Goal: Ask a question

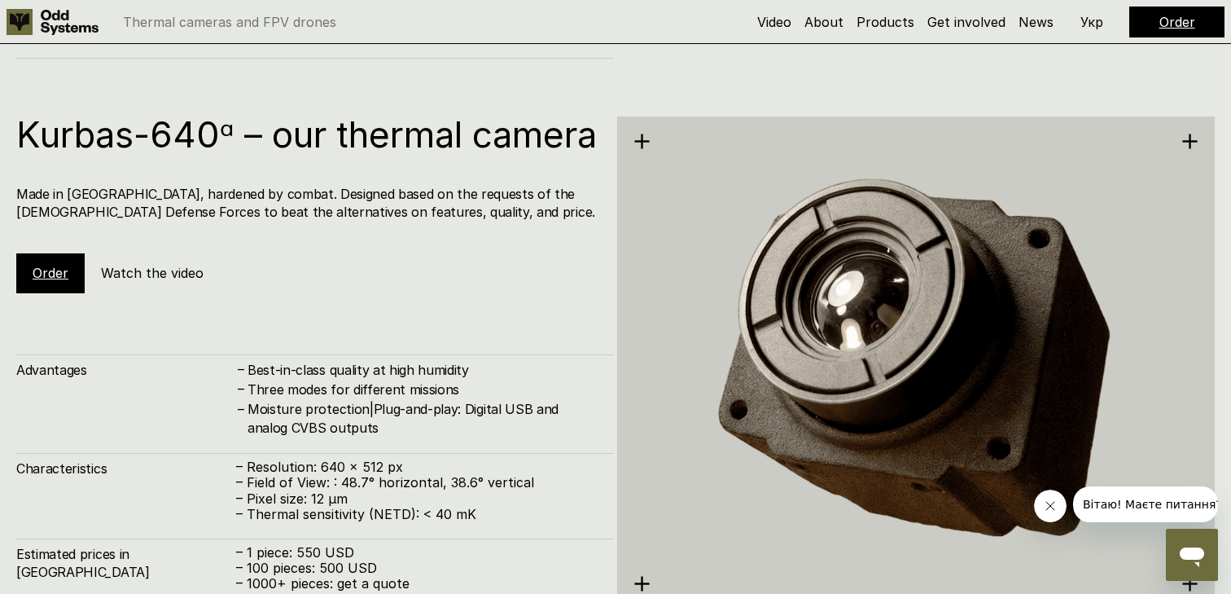
scroll to position [2914, 0]
click at [189, 281] on h5 "Watch the video" at bounding box center [152, 272] width 103 height 18
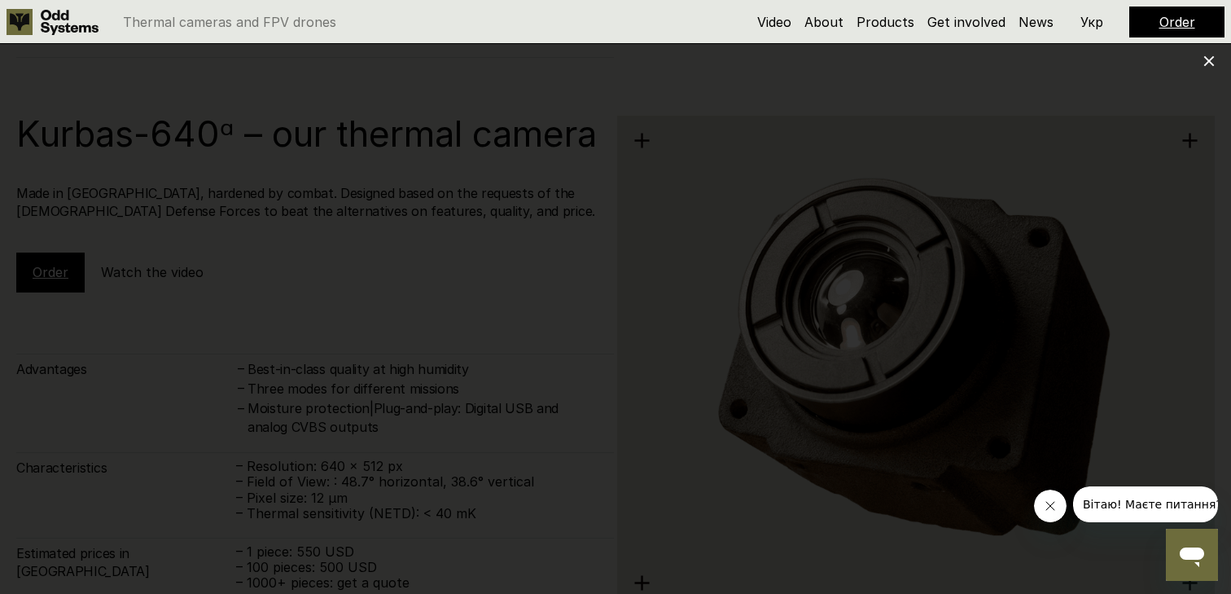
click at [1201, 58] on div at bounding box center [615, 297] width 1231 height 594
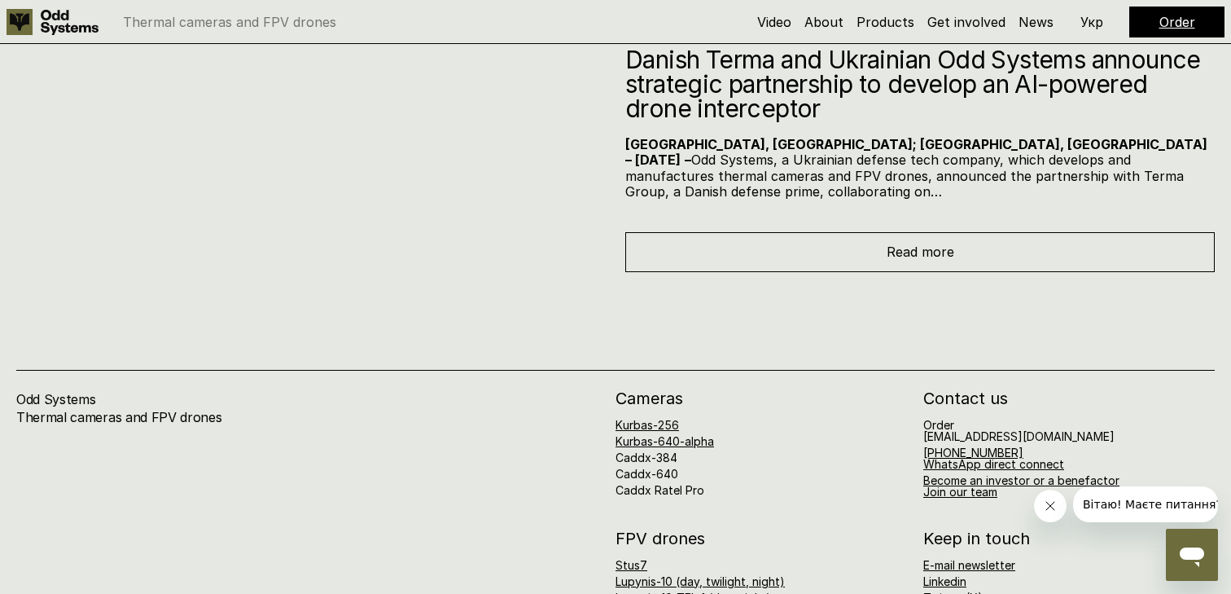
scroll to position [7121, 0]
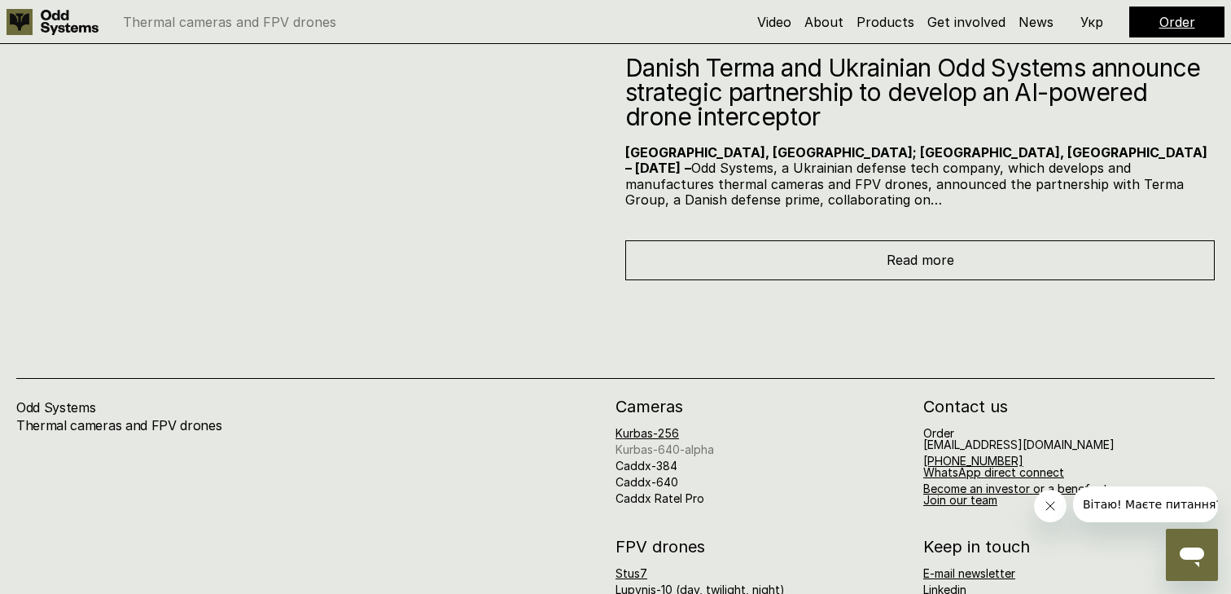
click at [675, 442] on link "Kurbas-640-alpha" at bounding box center [665, 449] width 99 height 14
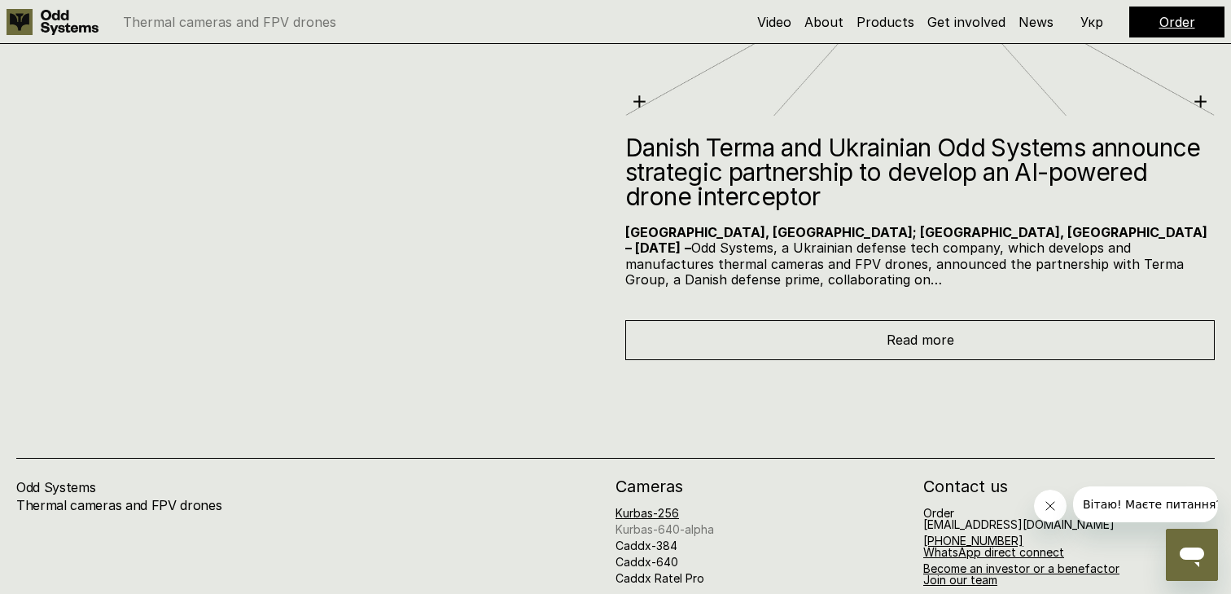
scroll to position [7310, 0]
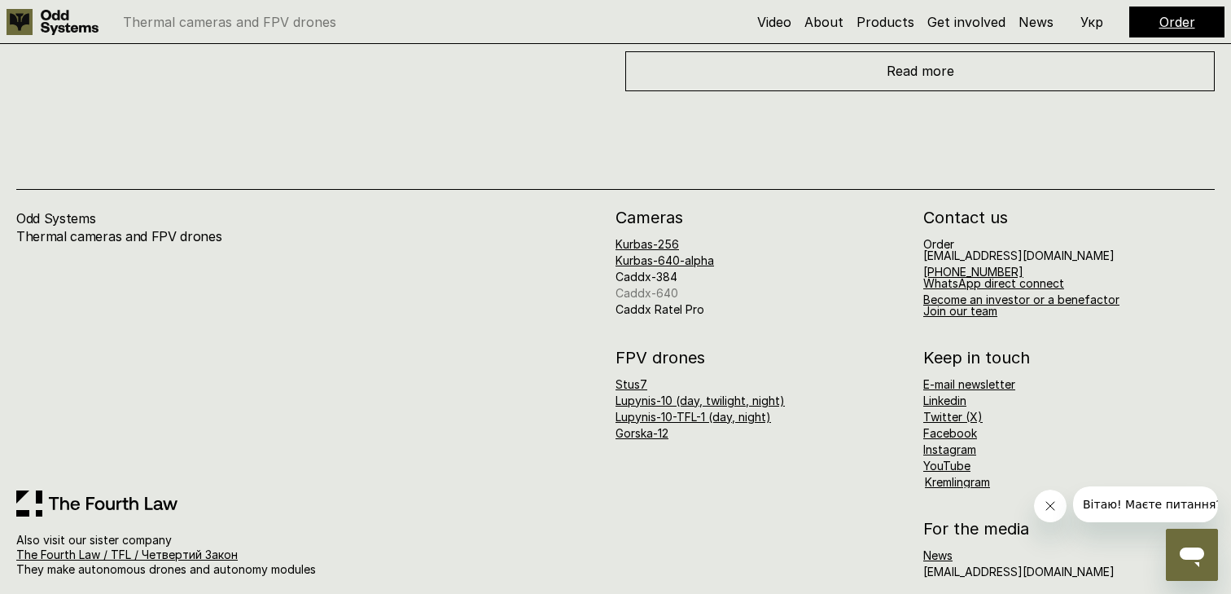
click at [661, 286] on link "Caddx-640" at bounding box center [647, 293] width 63 height 14
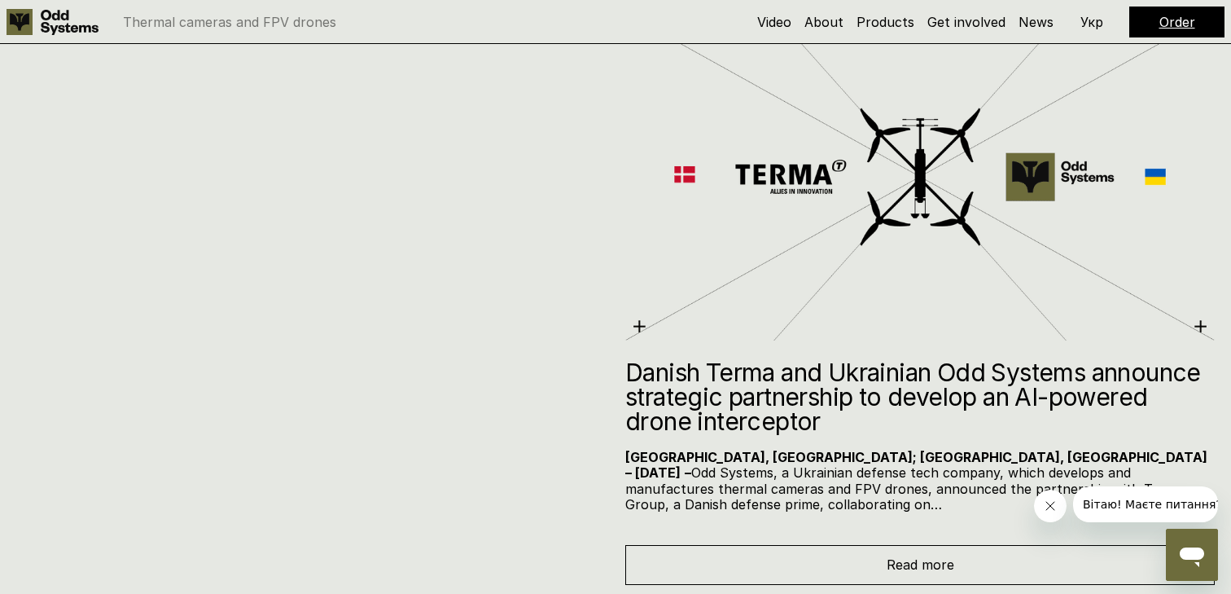
scroll to position [7310, 0]
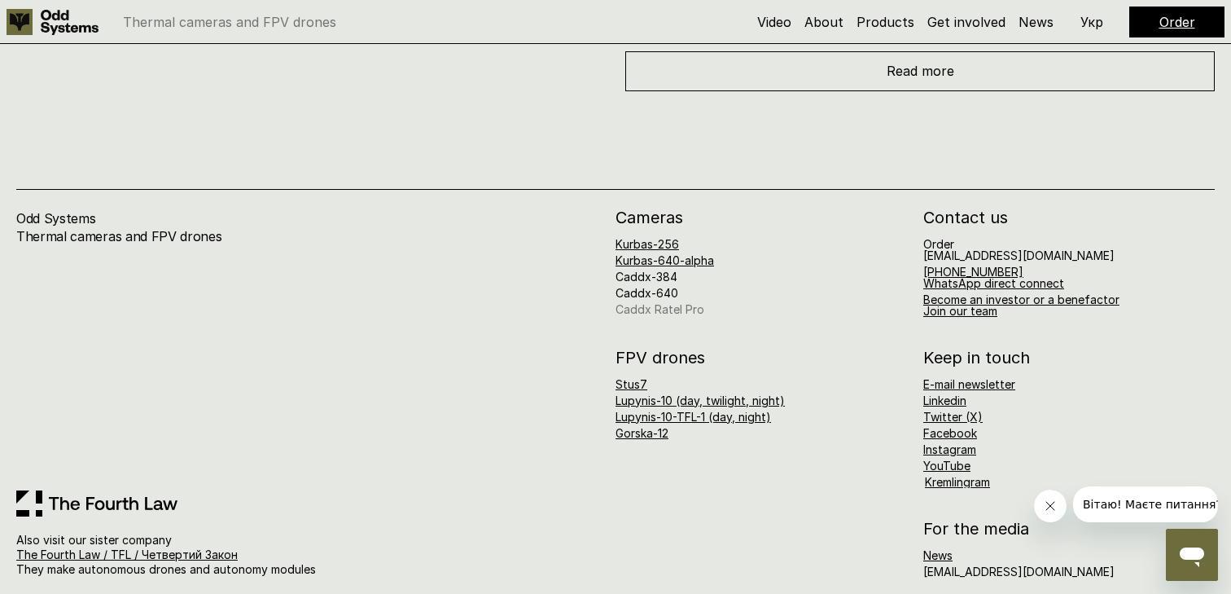
click at [680, 302] on link "Caddx Ratel Pro" at bounding box center [660, 309] width 89 height 14
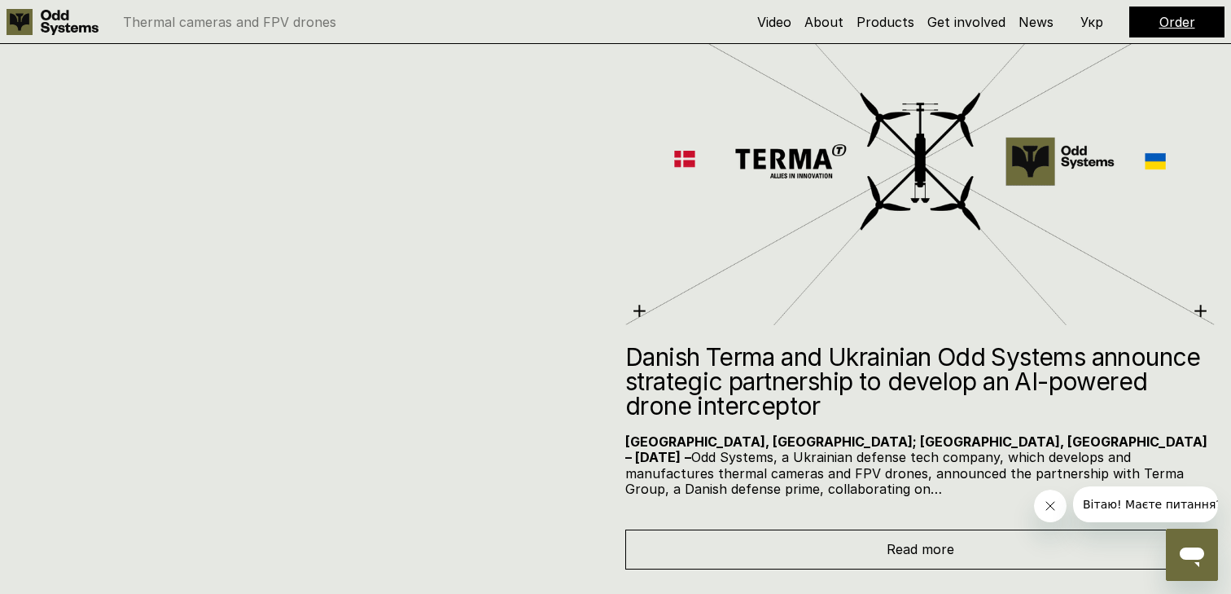
scroll to position [6771, 0]
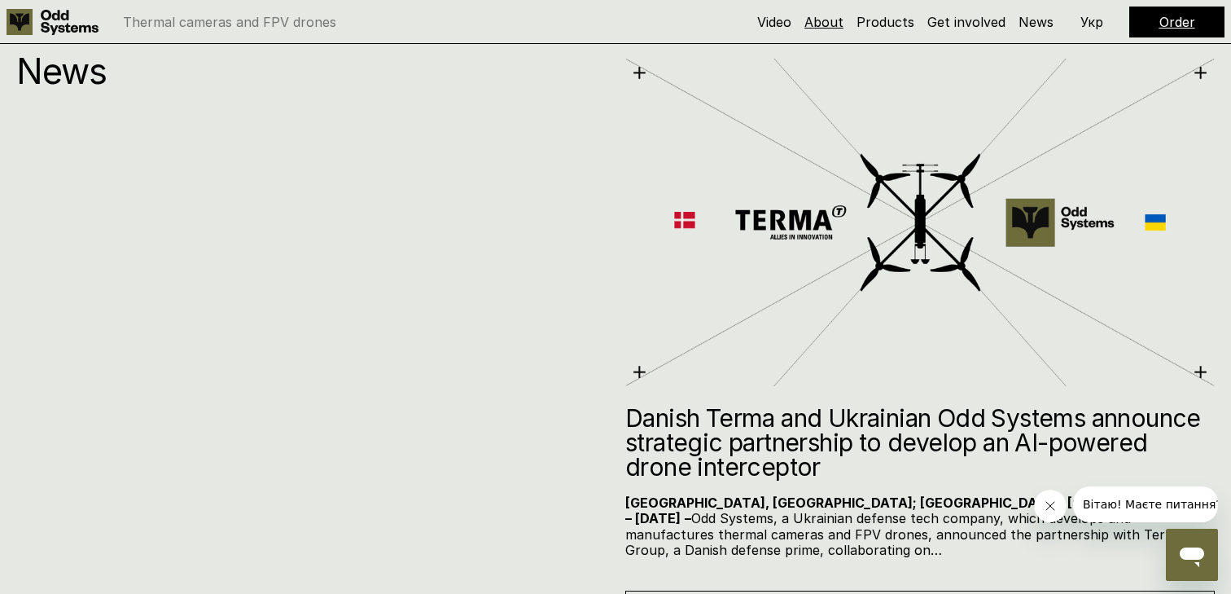
click at [842, 20] on link "About" at bounding box center [824, 22] width 39 height 16
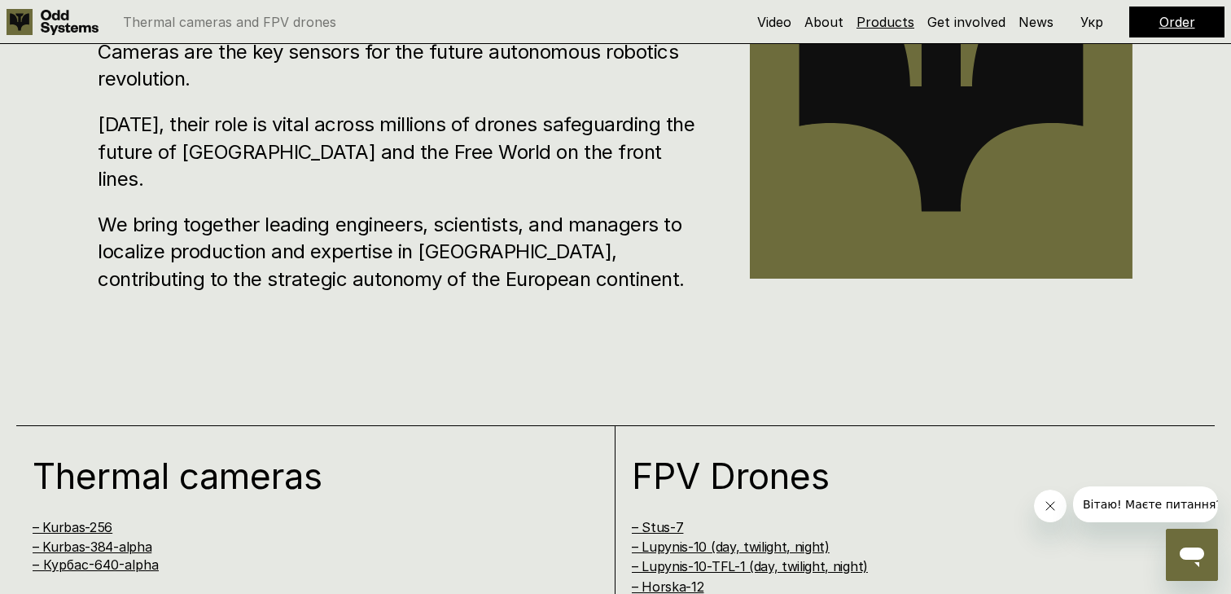
click at [886, 22] on link "Products" at bounding box center [886, 22] width 58 height 16
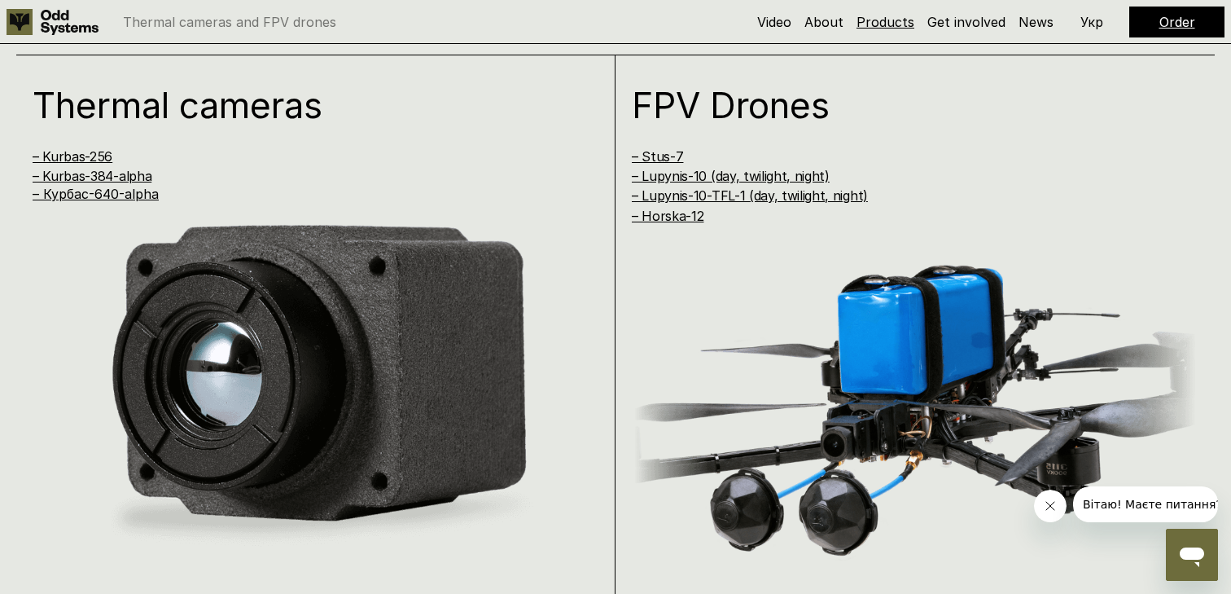
scroll to position [1195, 0]
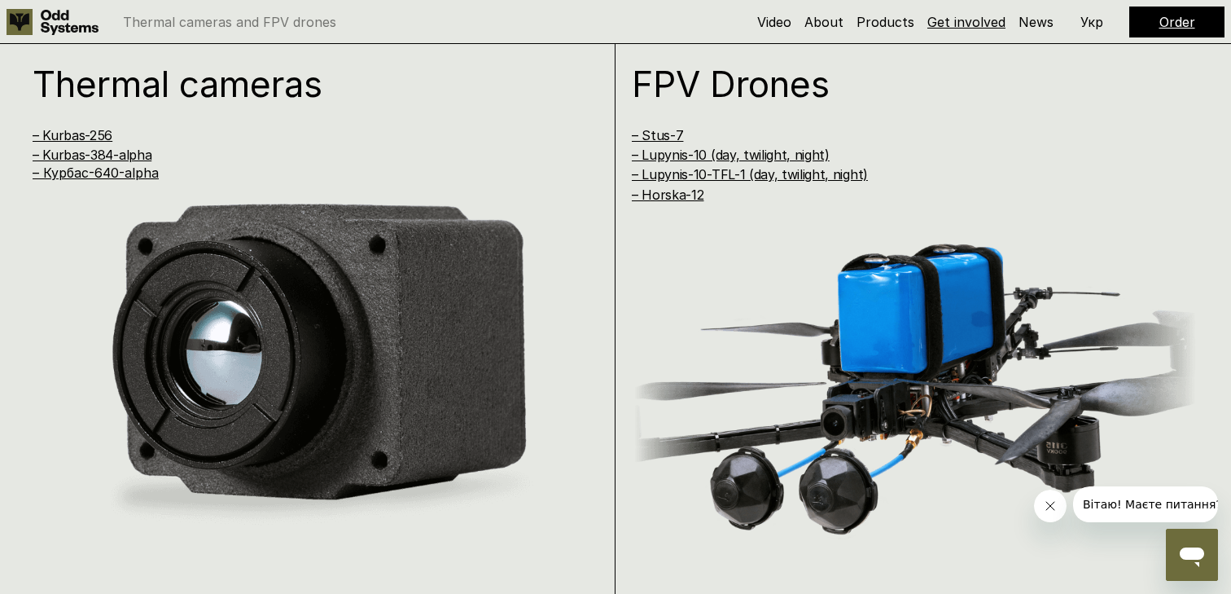
click at [951, 23] on link "Get involved" at bounding box center [966, 22] width 78 height 16
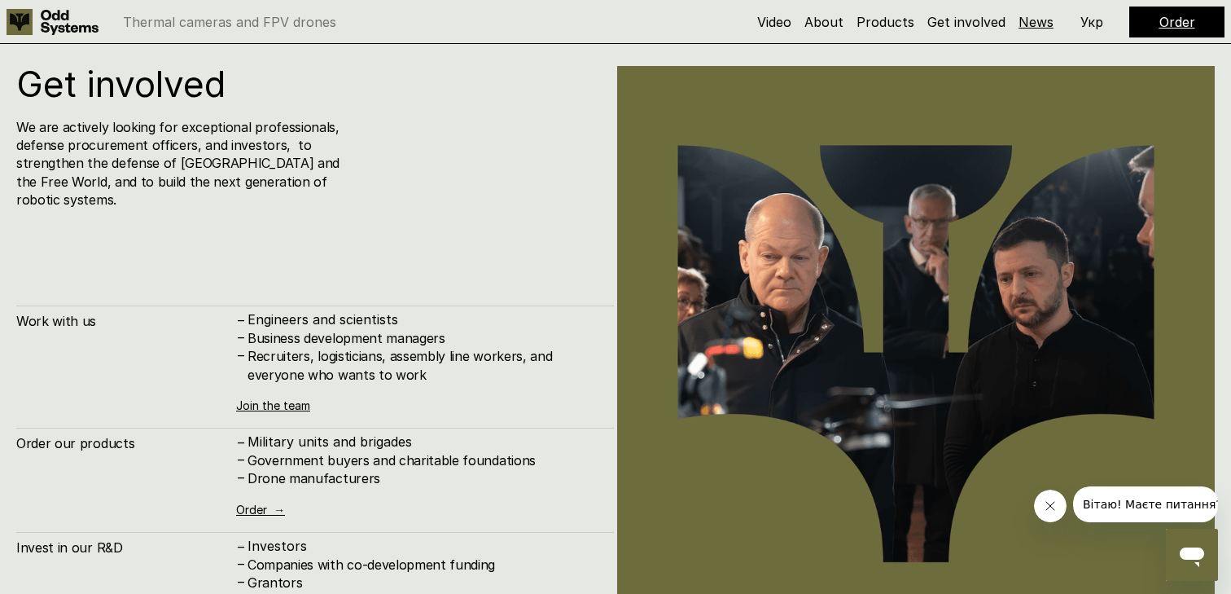
scroll to position [5964, 0]
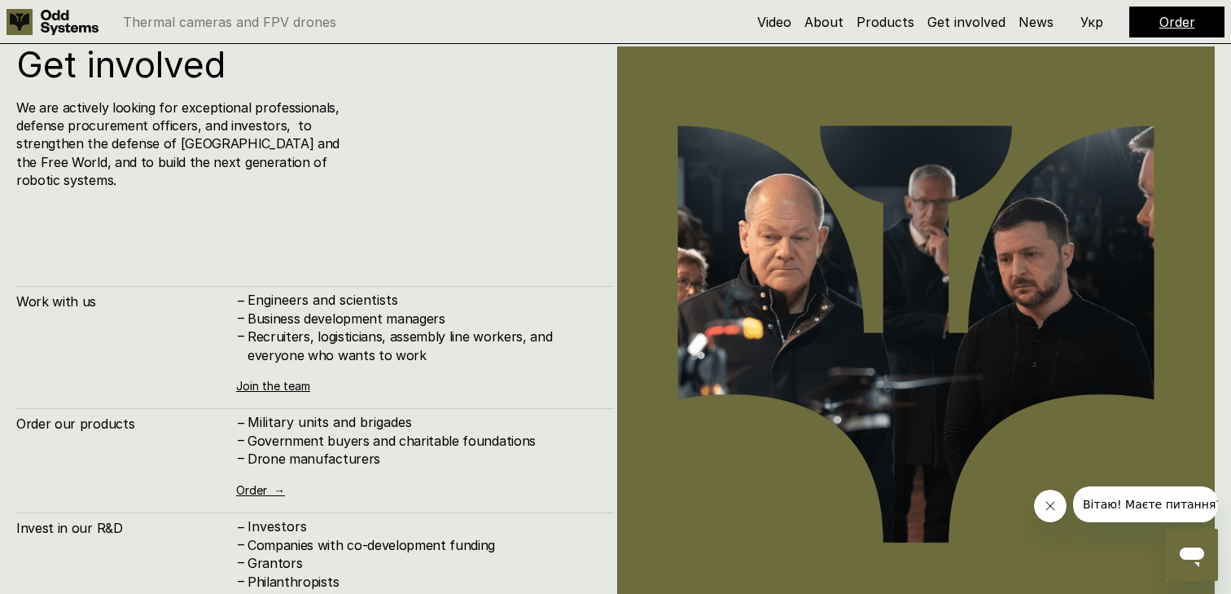
click at [1160, 31] on h5 "Order" at bounding box center [1178, 22] width 36 height 18
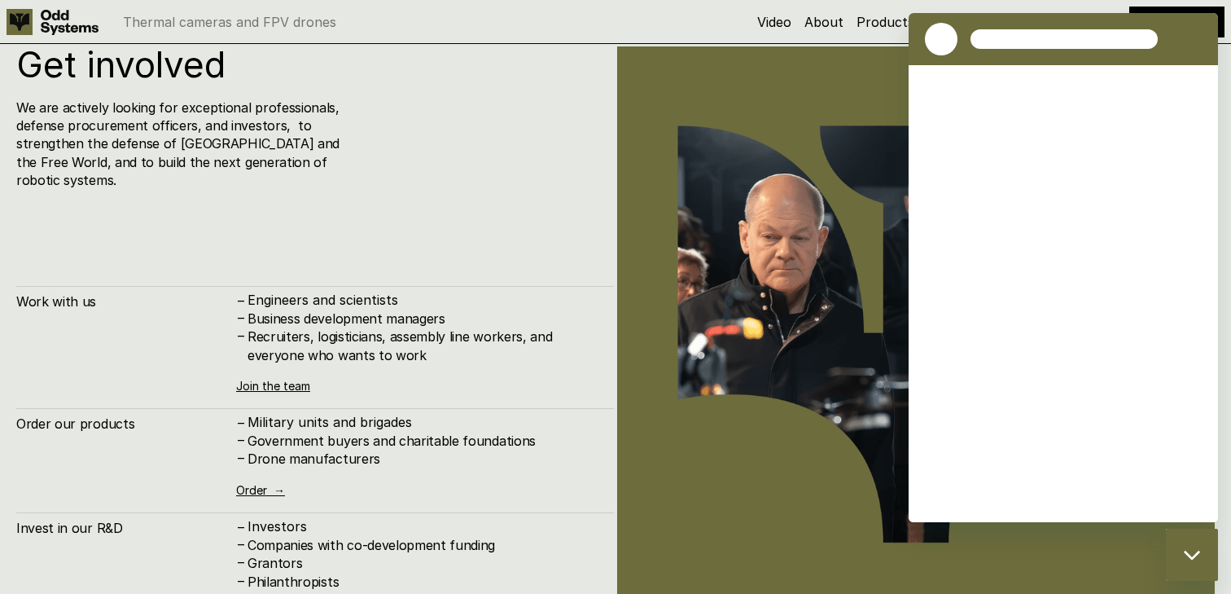
scroll to position [0, 0]
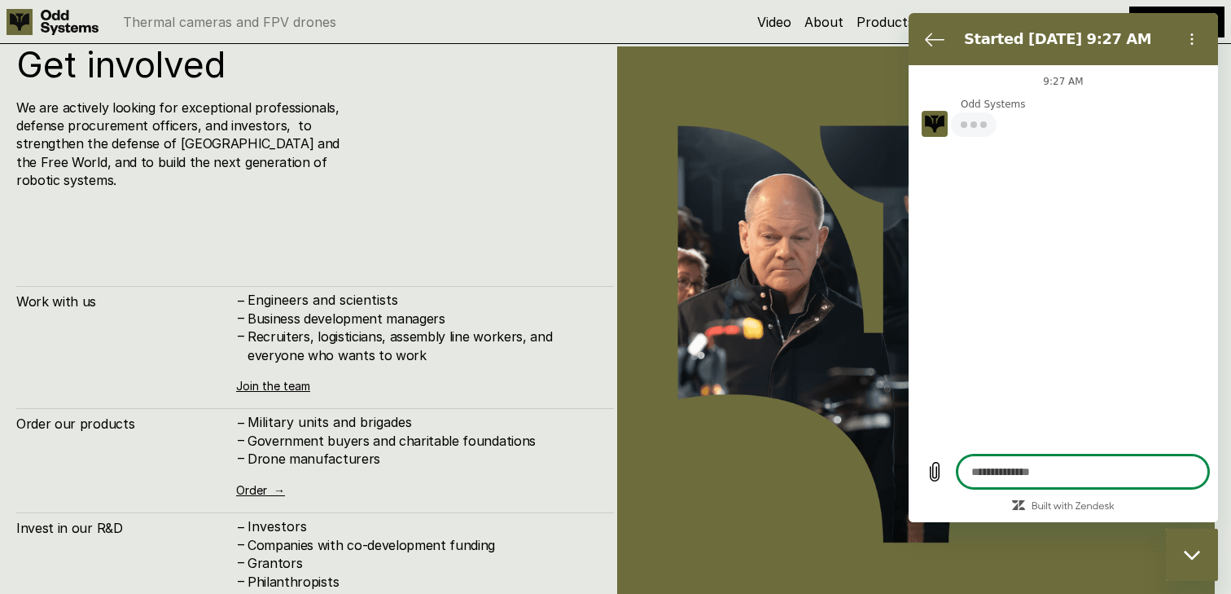
type textarea "*"
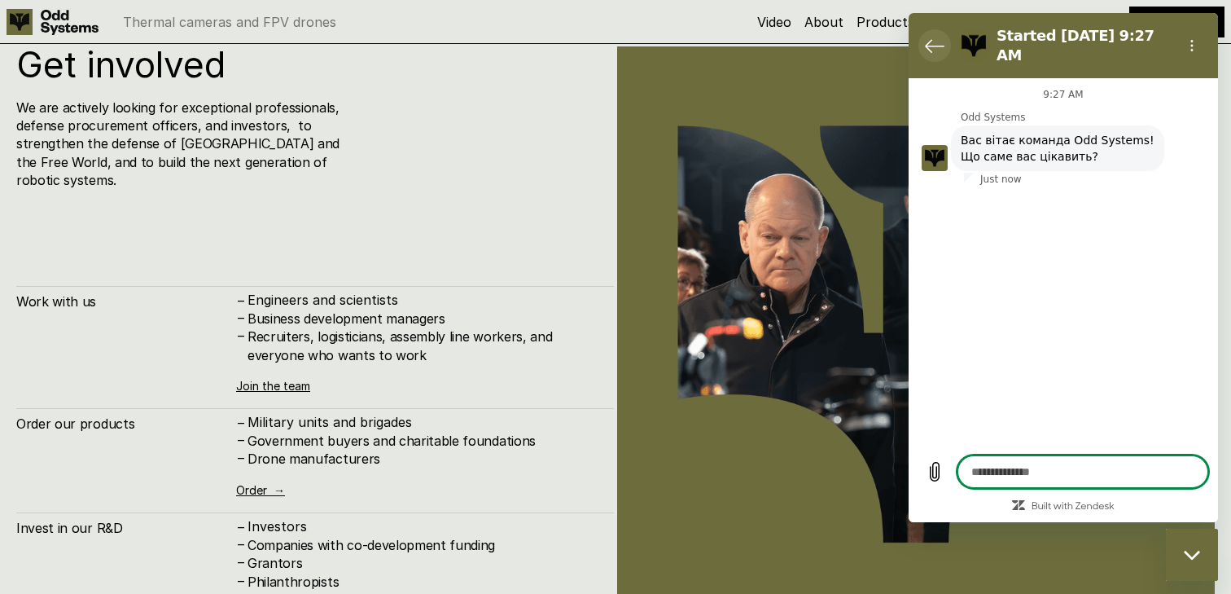
click at [927, 40] on icon "Back to the conversation list" at bounding box center [935, 46] width 18 height 12
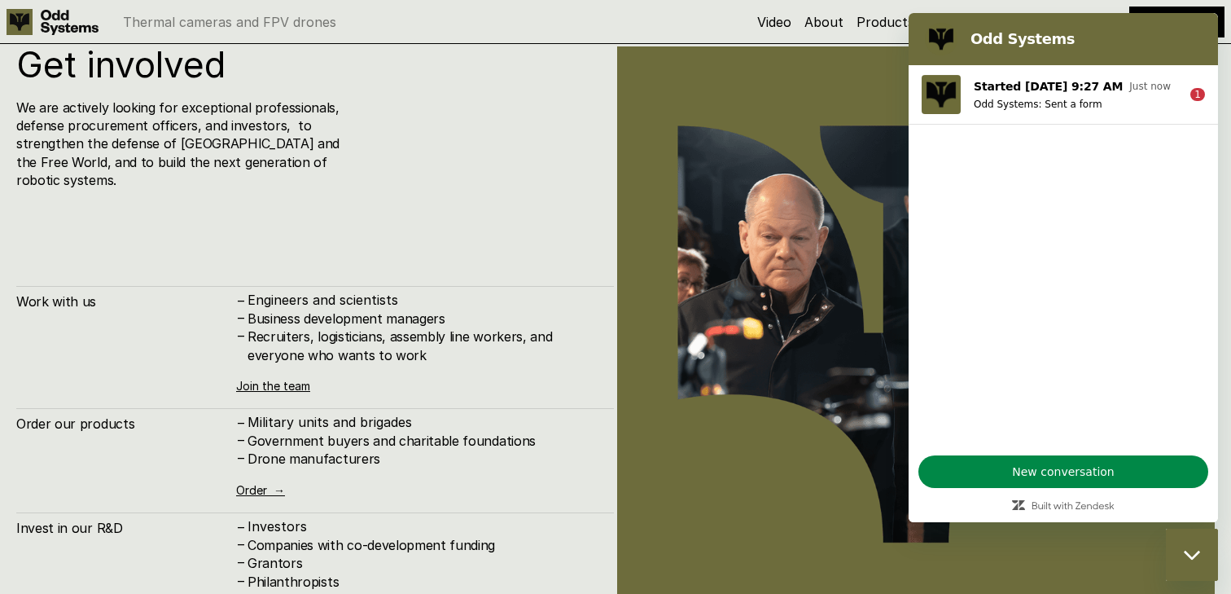
click at [1198, 557] on icon "Close messaging window" at bounding box center [1192, 555] width 17 height 11
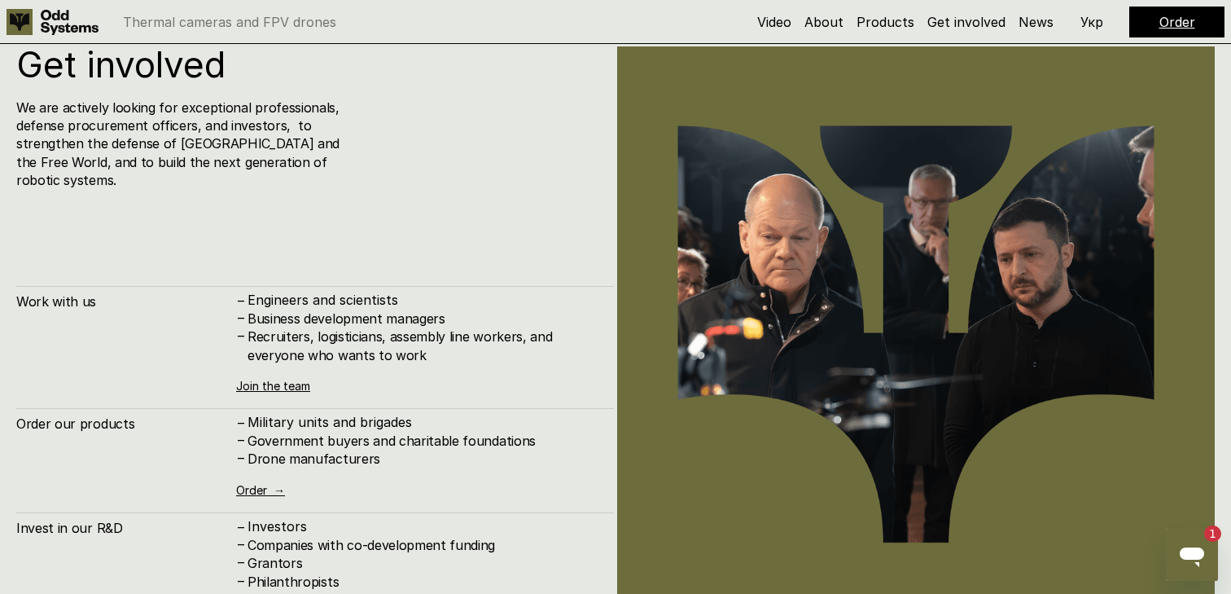
click at [1212, 560] on div "Open messaging window, 1 unread message" at bounding box center [1192, 554] width 49 height 49
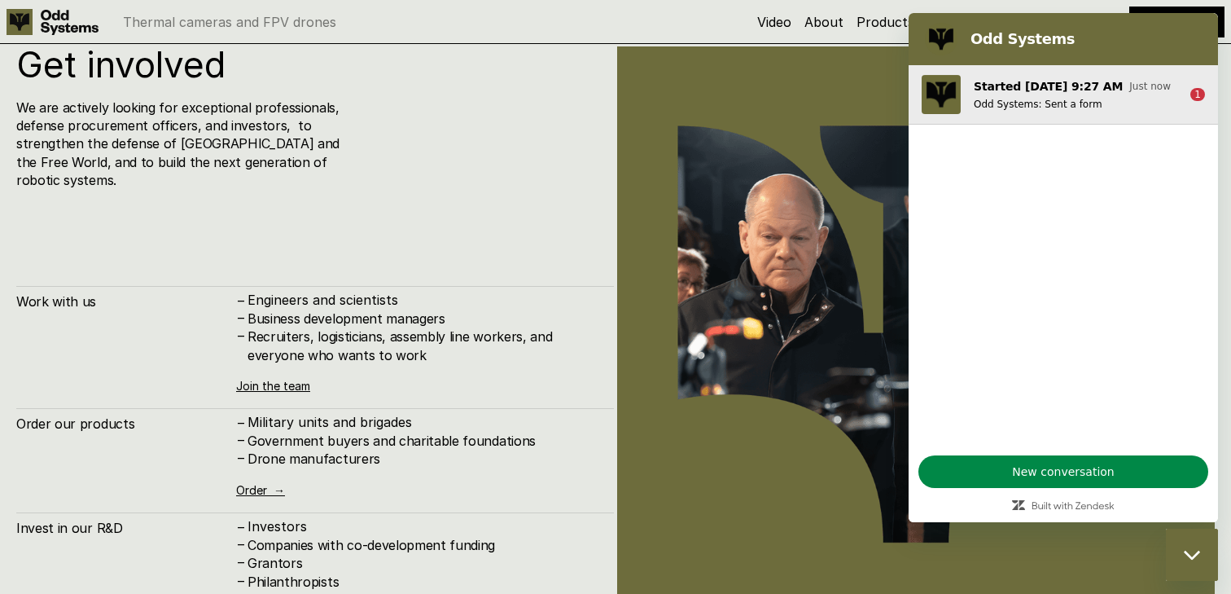
click at [1179, 98] on button "Started [DATE] 9:27 AM Just now Odd Systems: Sent a form 1" at bounding box center [1063, 94] width 309 height 59
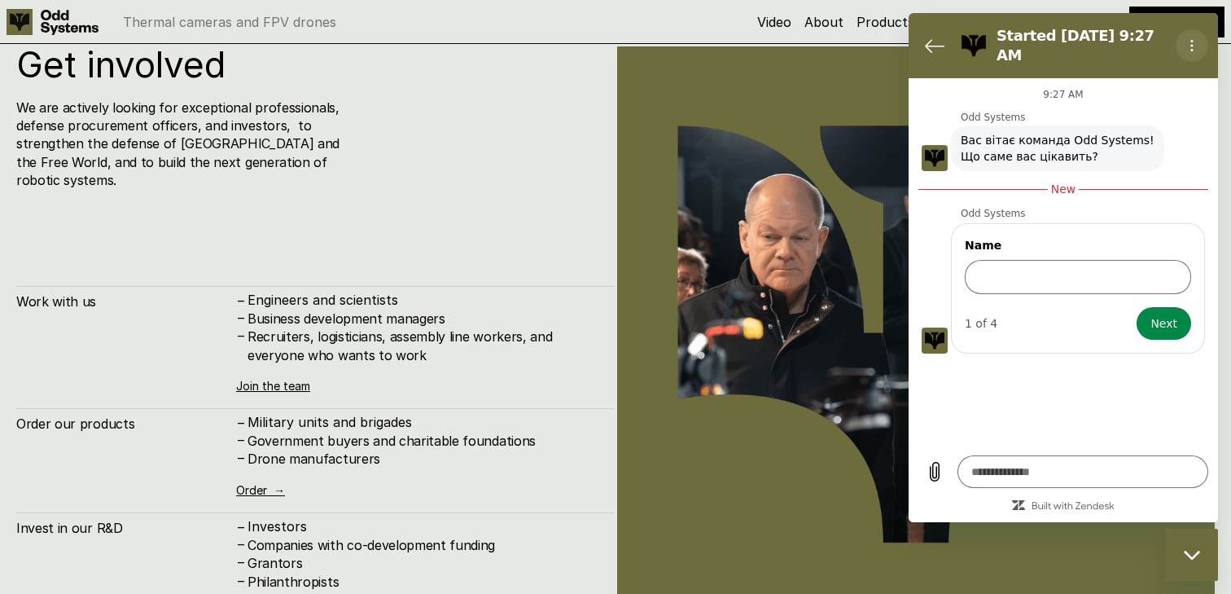
click at [1195, 39] on icon "Options menu" at bounding box center [1192, 45] width 13 height 13
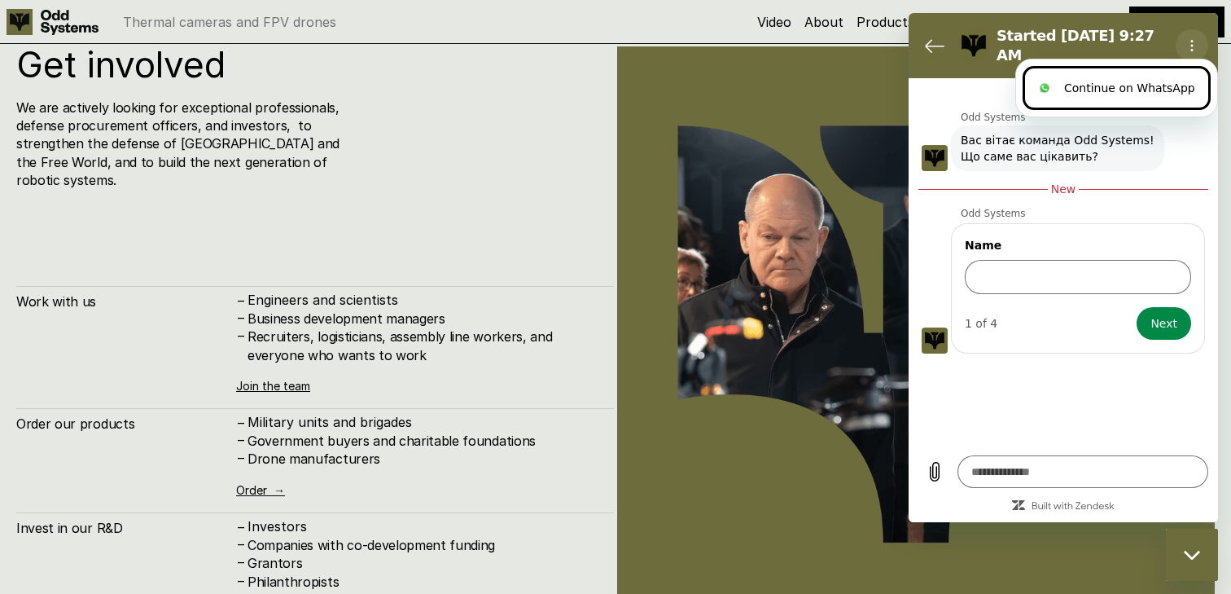
click at [1194, 39] on icon "Options menu" at bounding box center [1192, 45] width 13 height 13
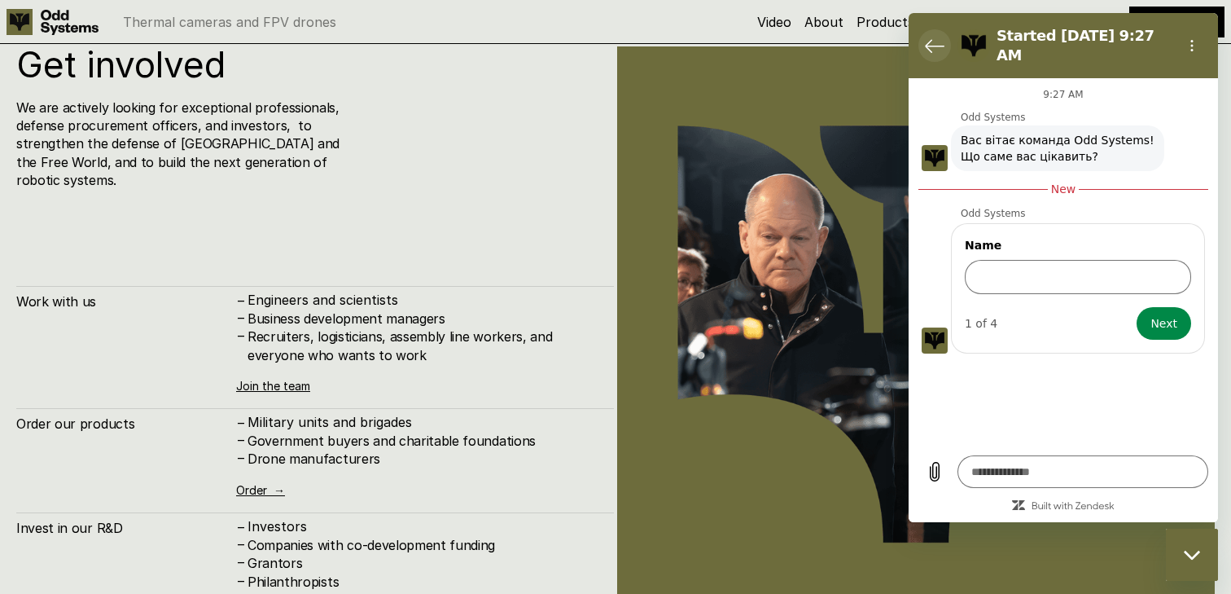
click at [941, 36] on icon "Back to the conversation list" at bounding box center [935, 46] width 20 height 20
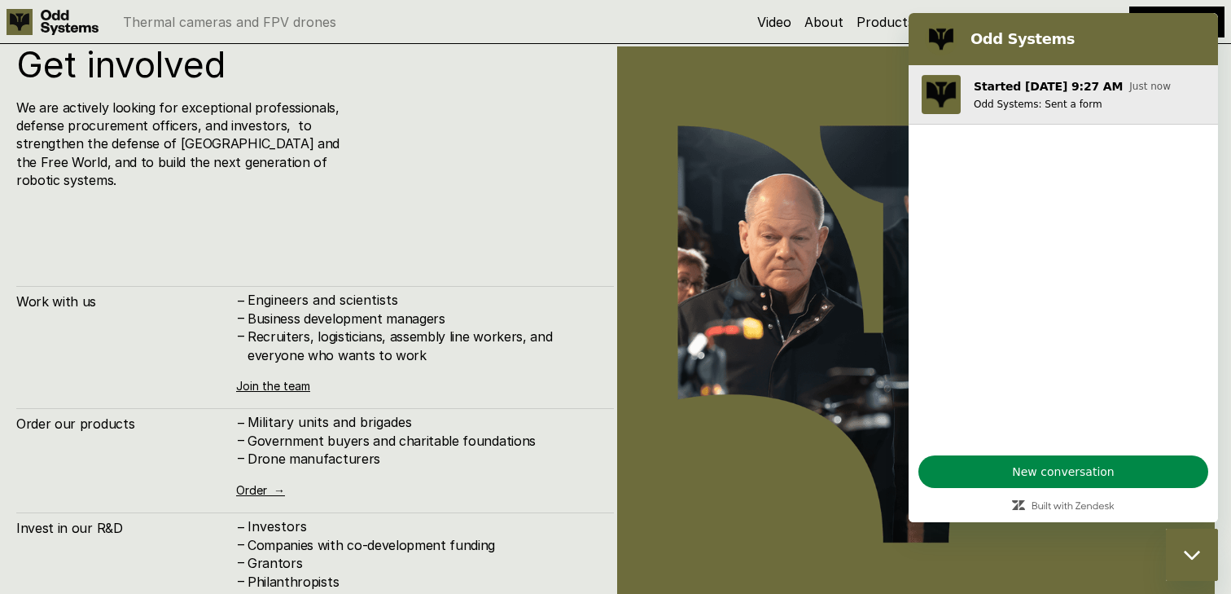
drag, startPoint x: 958, startPoint y: 105, endPoint x: 1035, endPoint y: 99, distance: 77.6
click at [1035, 99] on button "Started [DATE] 9:27 AM Just now Odd Systems: Sent a form" at bounding box center [1063, 94] width 309 height 59
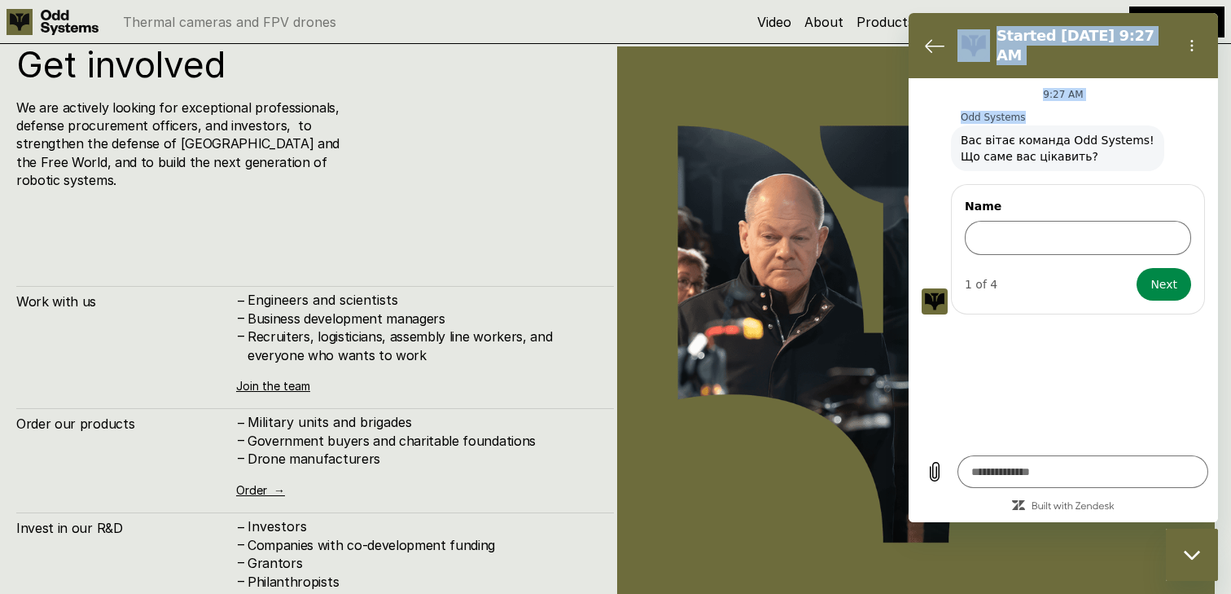
drag, startPoint x: 1035, startPoint y: 99, endPoint x: 875, endPoint y: 72, distance: 162.0
click at [909, 72] on html "Started [DATE] 9:27 AM 9:27 AM Odd Systems Odd Systems says: Вас вітає команда …" at bounding box center [1063, 267] width 309 height 509
click at [932, 36] on icon "Back to the conversation list" at bounding box center [935, 46] width 20 height 20
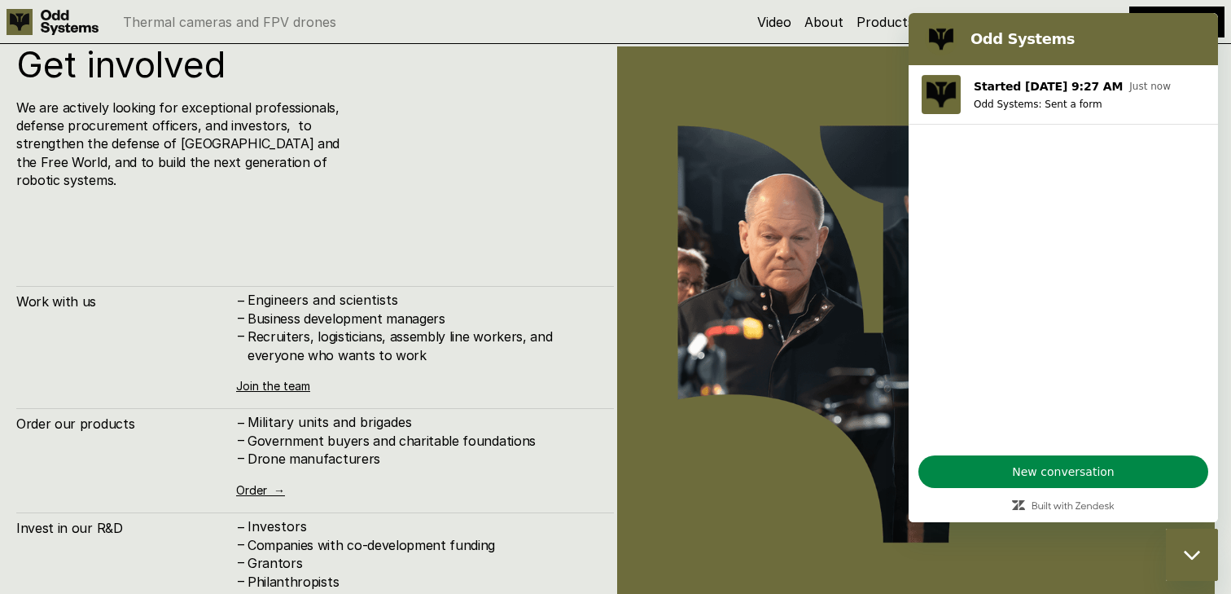
click at [448, 150] on div "We are actively looking for exceptional professionals, defense procurement offi…" at bounding box center [261, 144] width 491 height 91
